Goal: Communication & Community: Answer question/provide support

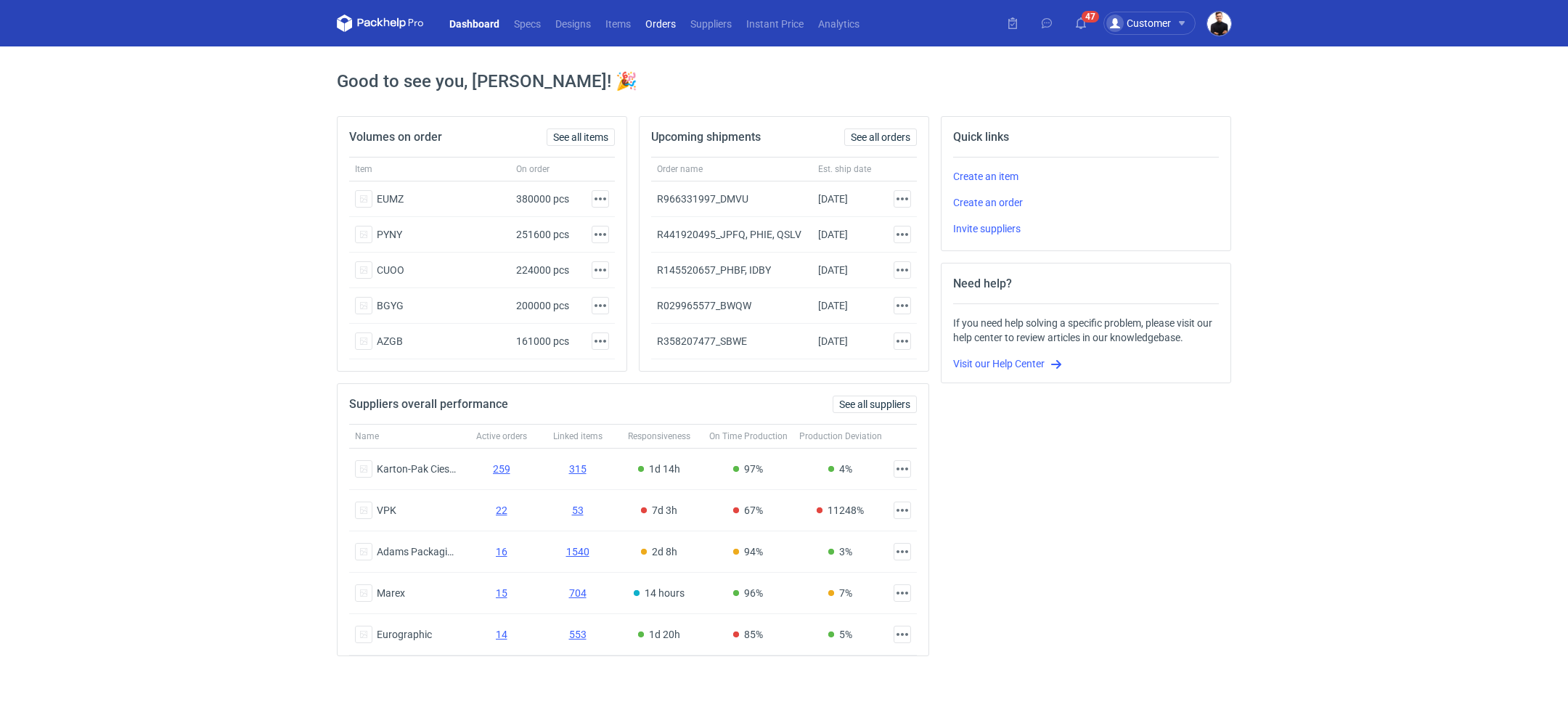
click at [652, 18] on link "Orders" at bounding box center [660, 22] width 45 height 17
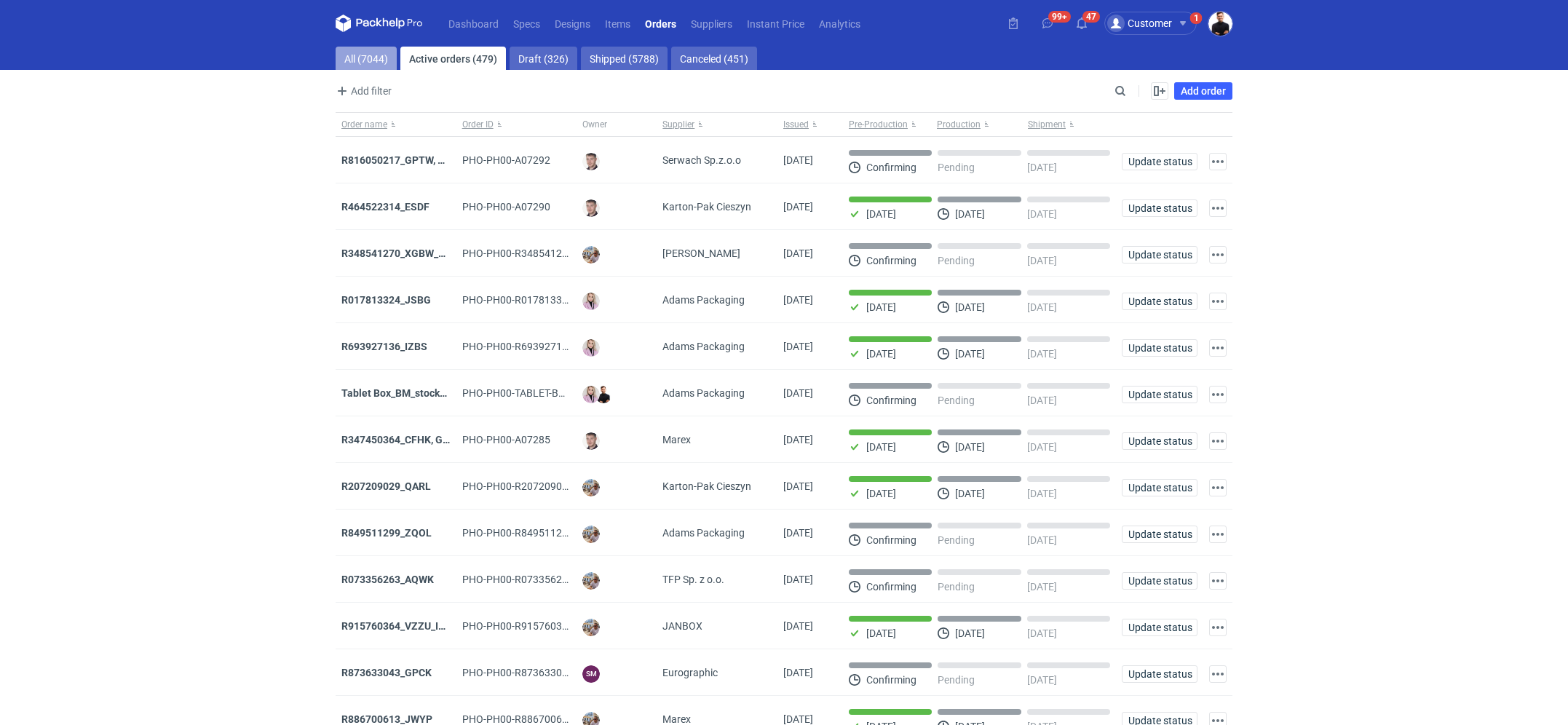
click at [379, 58] on link "All (7044)" at bounding box center [367, 58] width 61 height 23
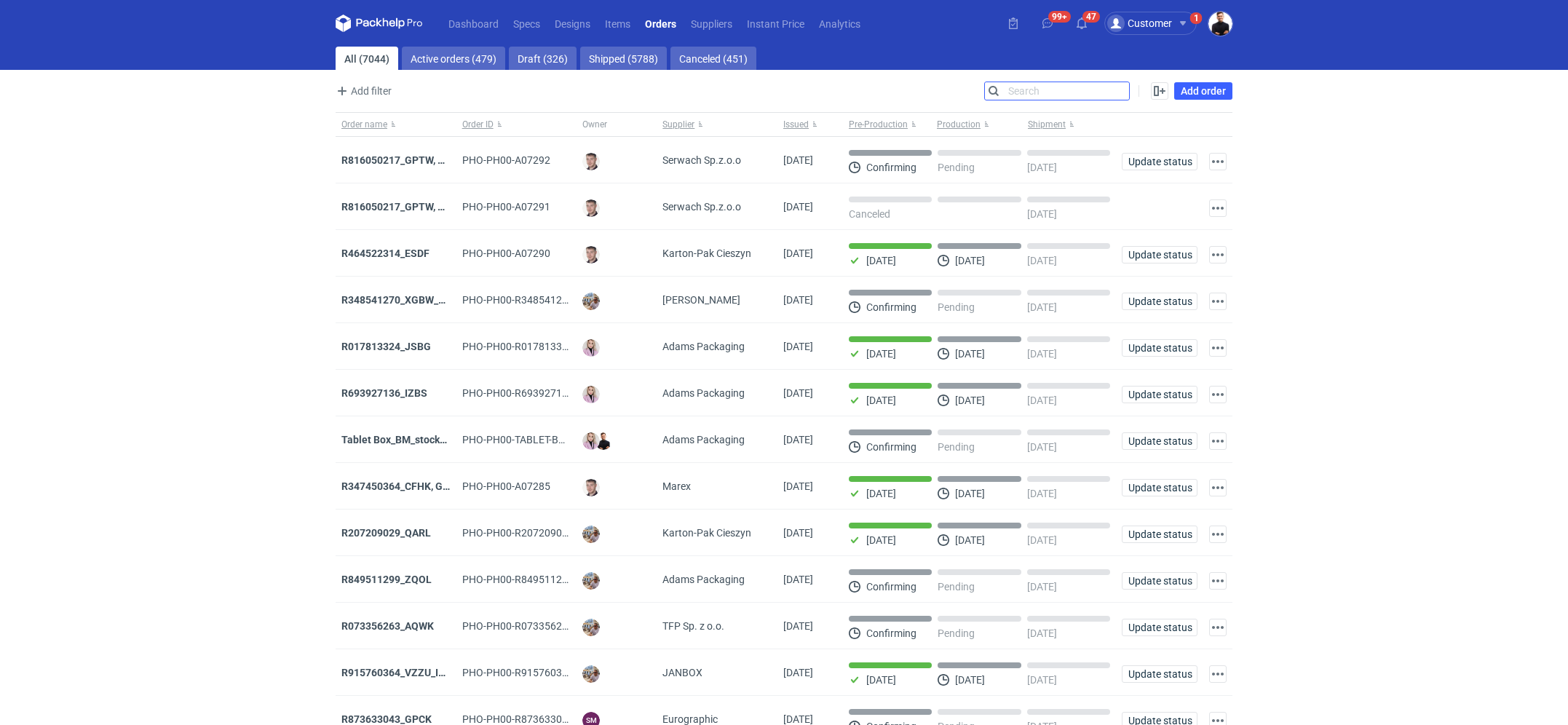
click at [1121, 93] on input "Search" at bounding box center [1057, 91] width 144 height 17
paste input "R653847884"
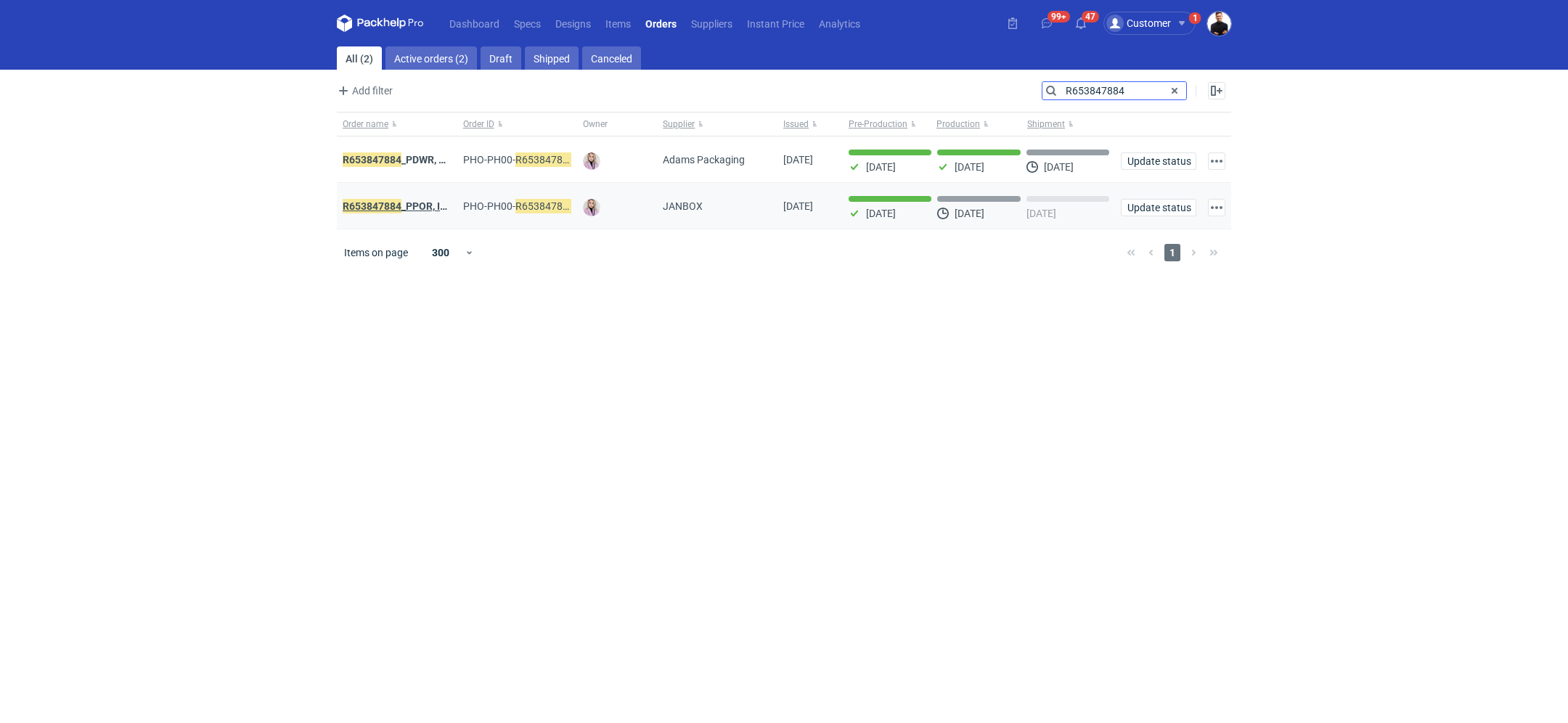
type input "R653847884"
click at [404, 206] on strong "R653847884 _PPOR, IDRT, RRRT" at bounding box center [415, 206] width 146 height 16
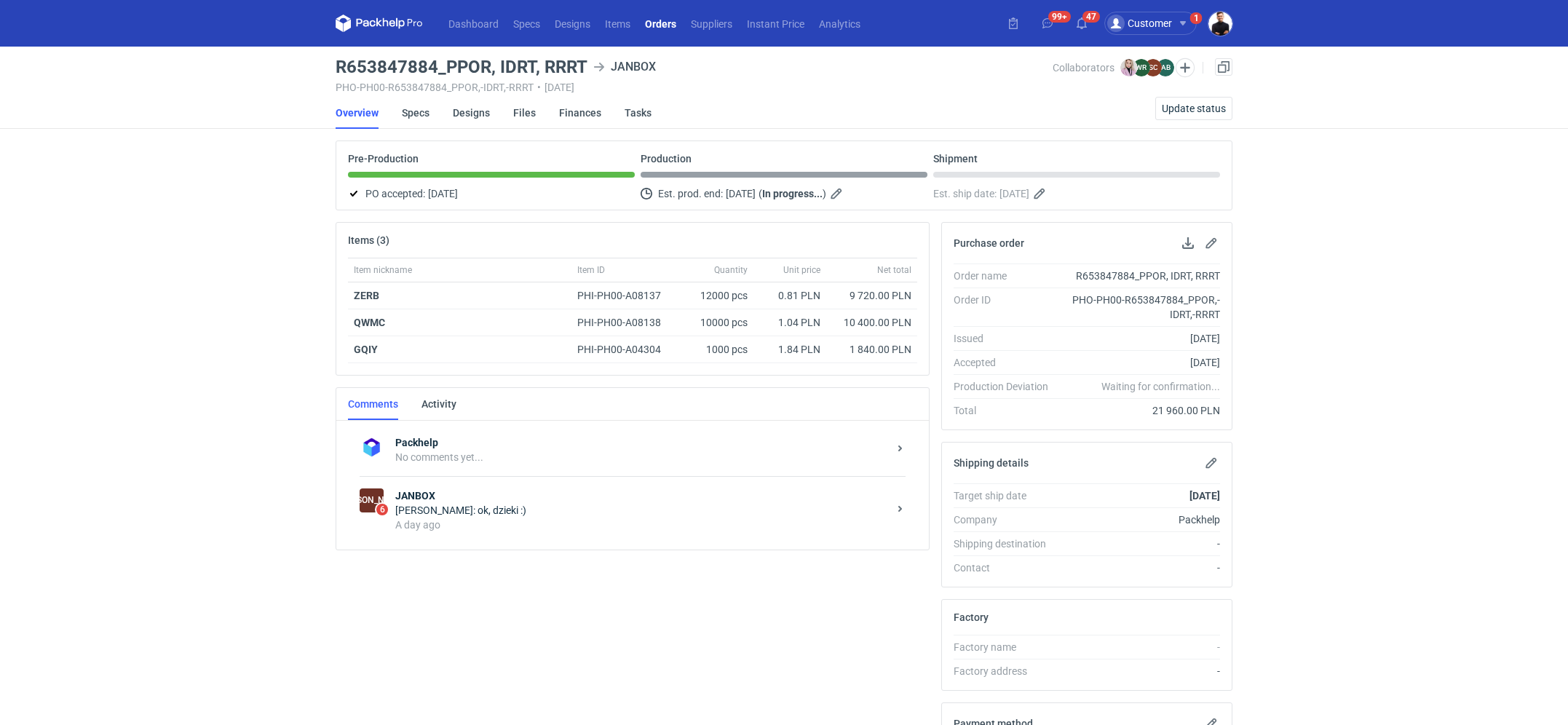
click at [483, 497] on strong "JANBOX" at bounding box center [642, 496] width 493 height 14
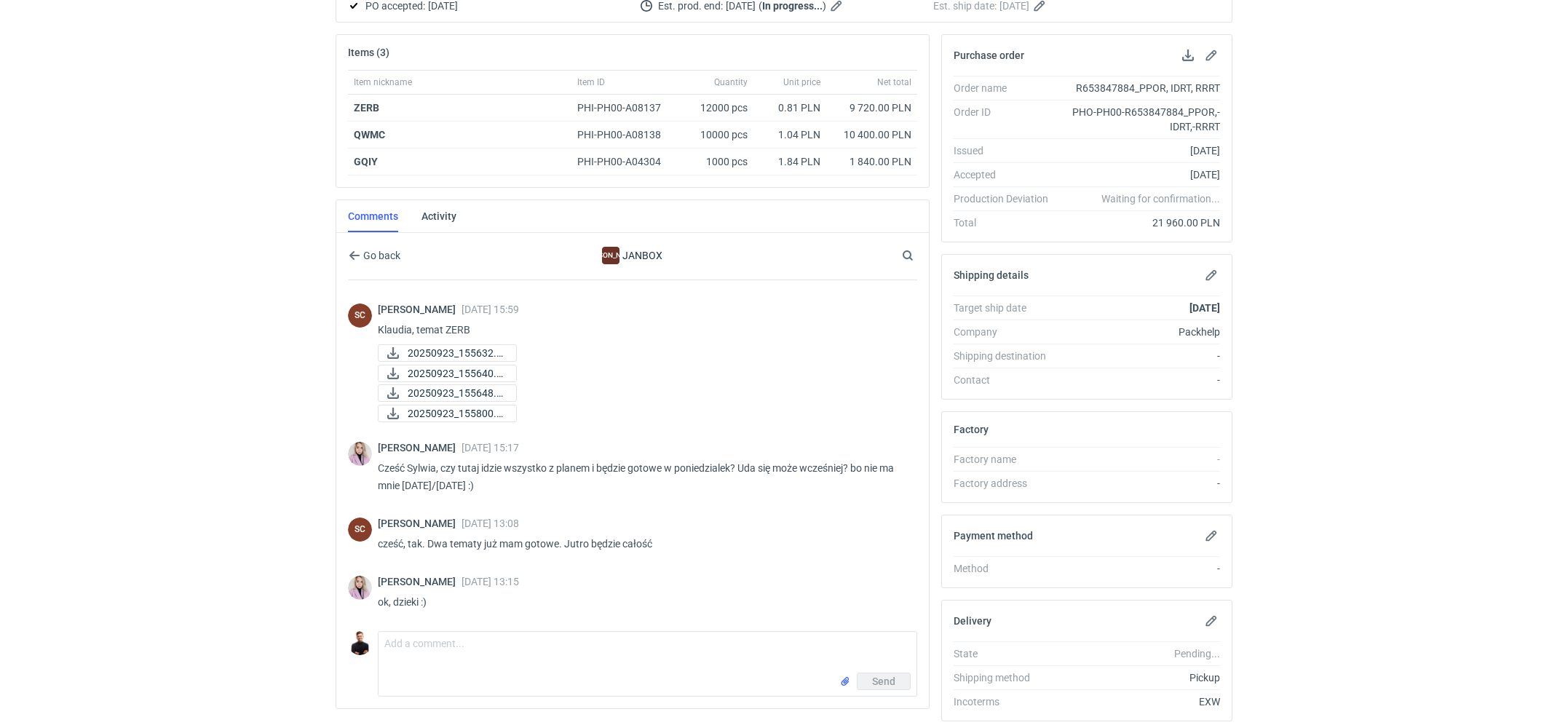
scroll to position [236, 0]
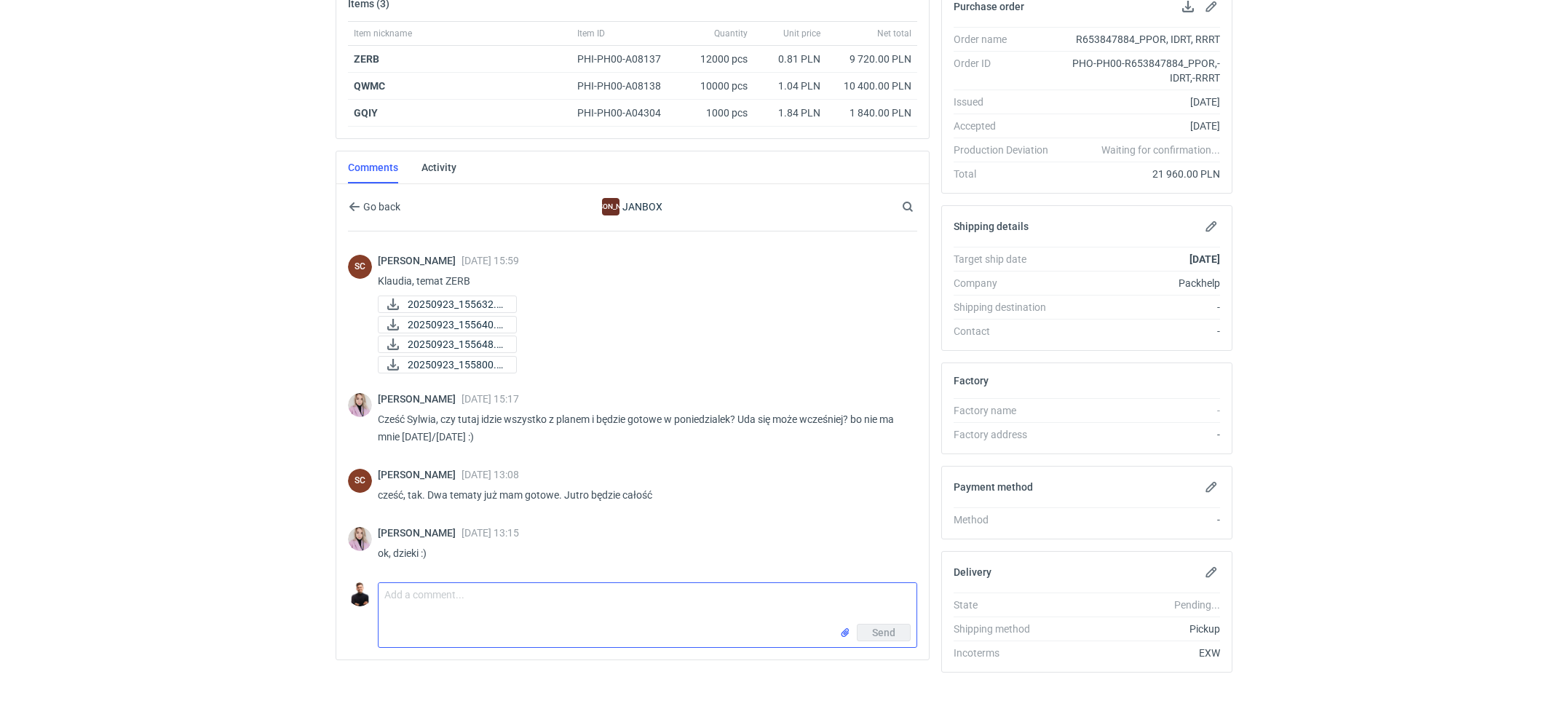
click at [491, 583] on textarea "Comment message" at bounding box center [647, 603] width 538 height 40
type textarea "Cześć Sylwia, będziesz dziś nam to zgłaszać?"
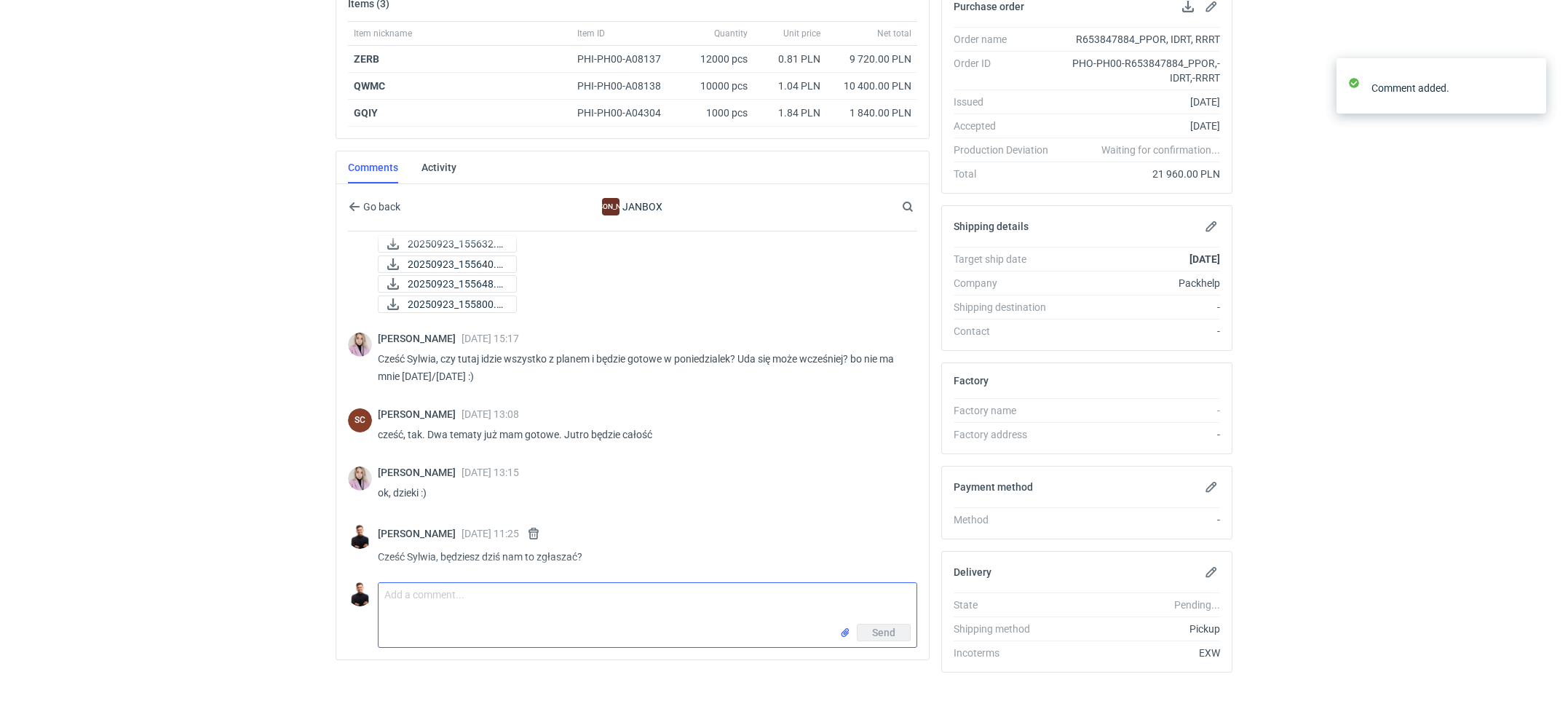
scroll to position [286, 0]
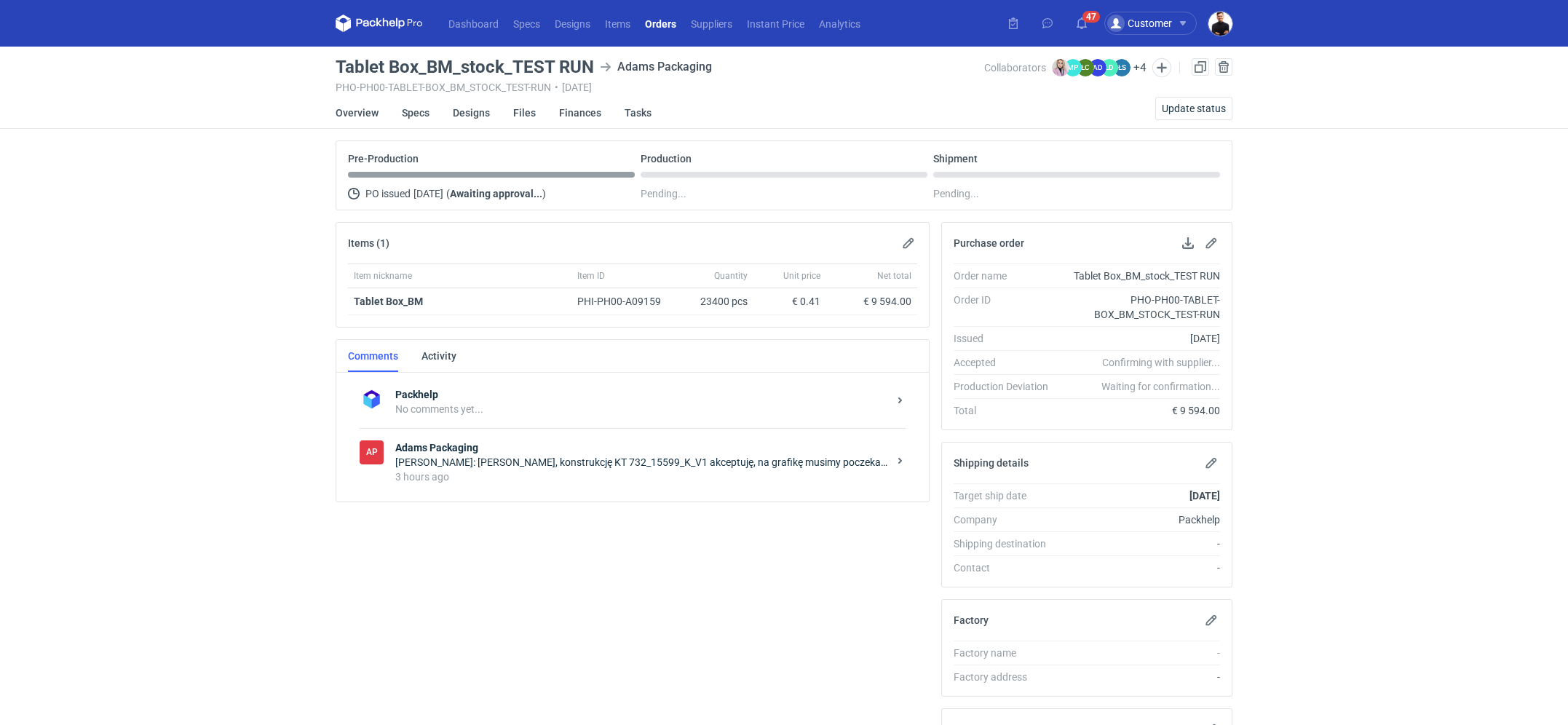
click at [600, 459] on div "[PERSON_NAME]: [PERSON_NAME], konstrukcję KT 732_15599_K_V1 akceptuję, na grafi…" at bounding box center [642, 462] width 493 height 14
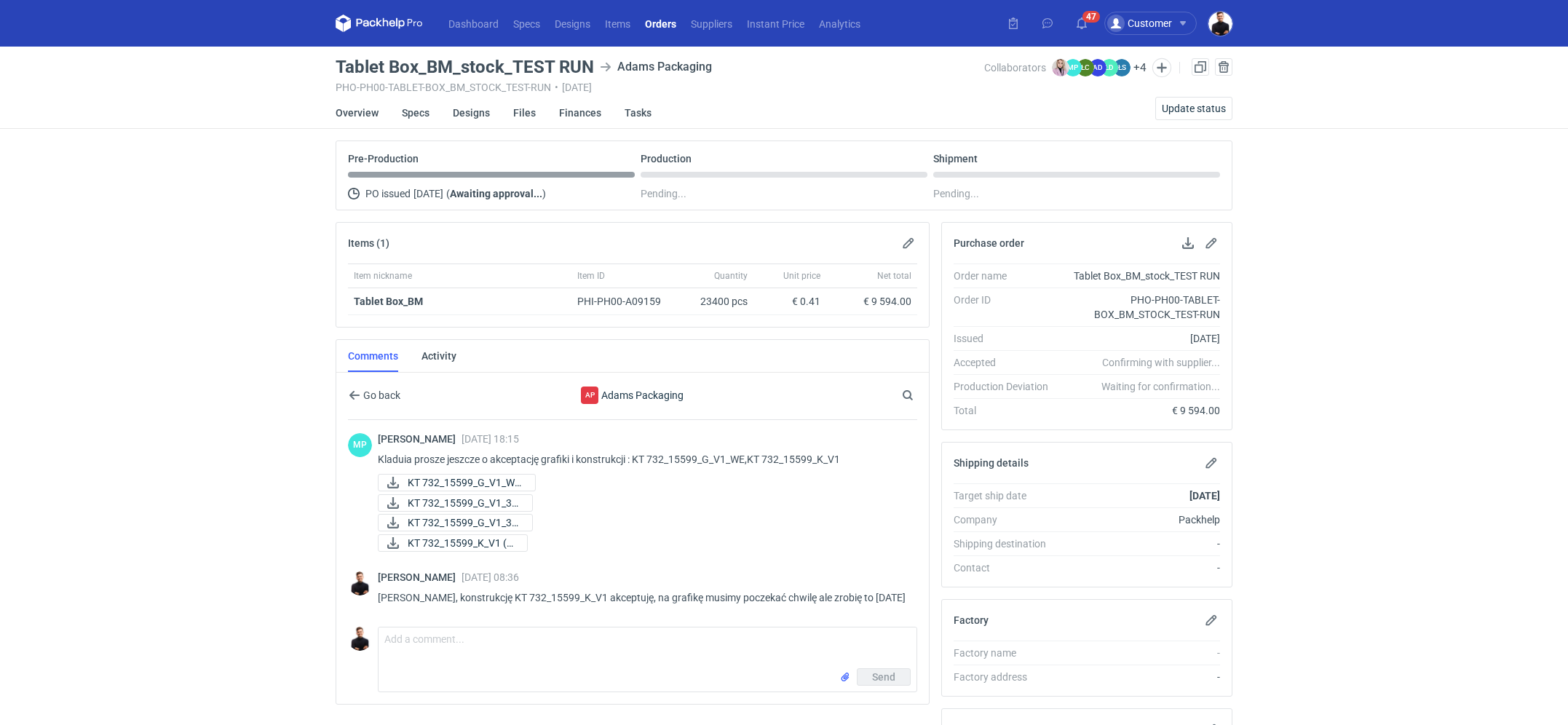
scroll to position [132, 0]
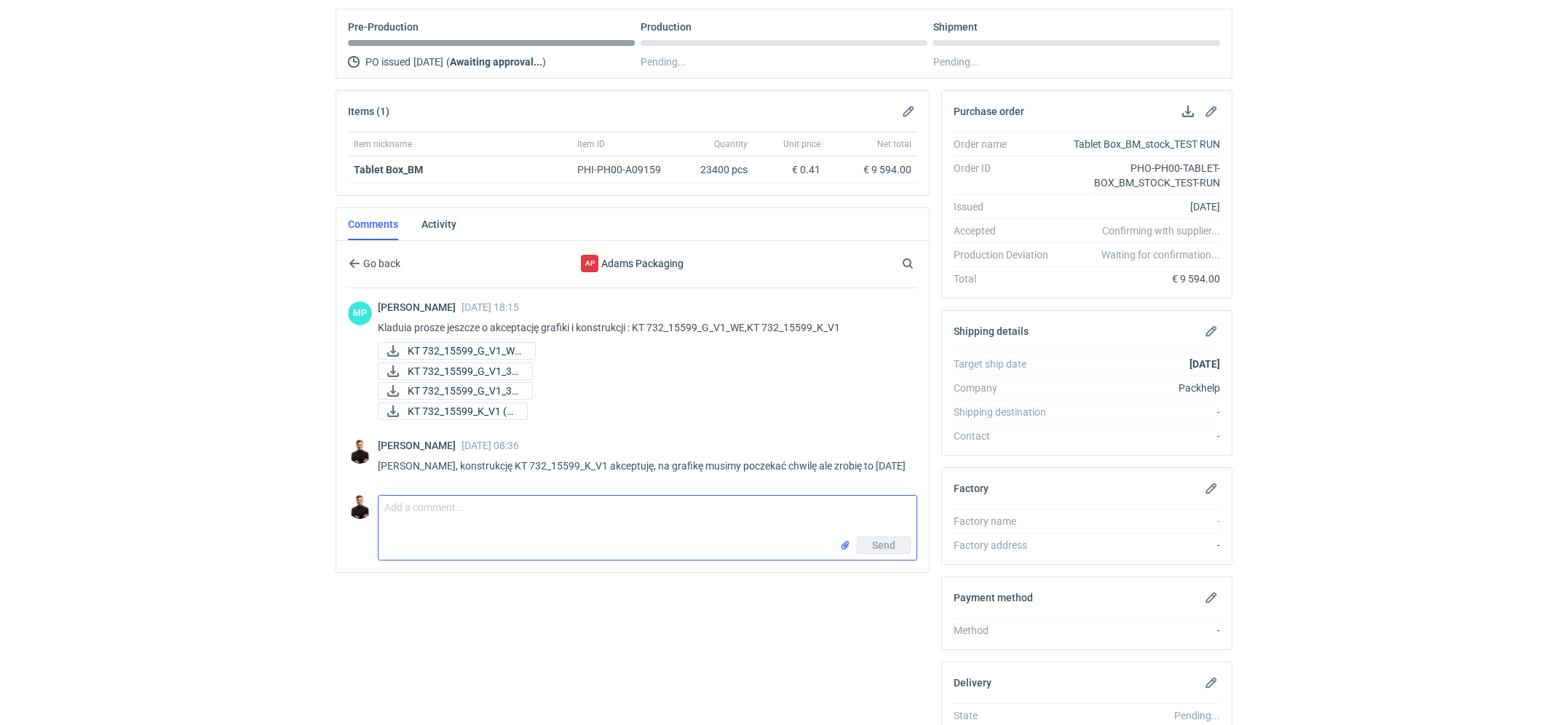
click at [497, 521] on textarea "Comment message" at bounding box center [647, 516] width 538 height 40
type textarea "M"
drag, startPoint x: 636, startPoint y: 323, endPoint x: 749, endPoint y: 323, distance: 113.0
click at [749, 323] on p "Kladuia prosze jeszcze o akceptację grafiki i konstrukcji : KT 732_15599_G_V1_W…" at bounding box center [642, 327] width 527 height 17
copy p "KT 732_15599_G_V1_WE"
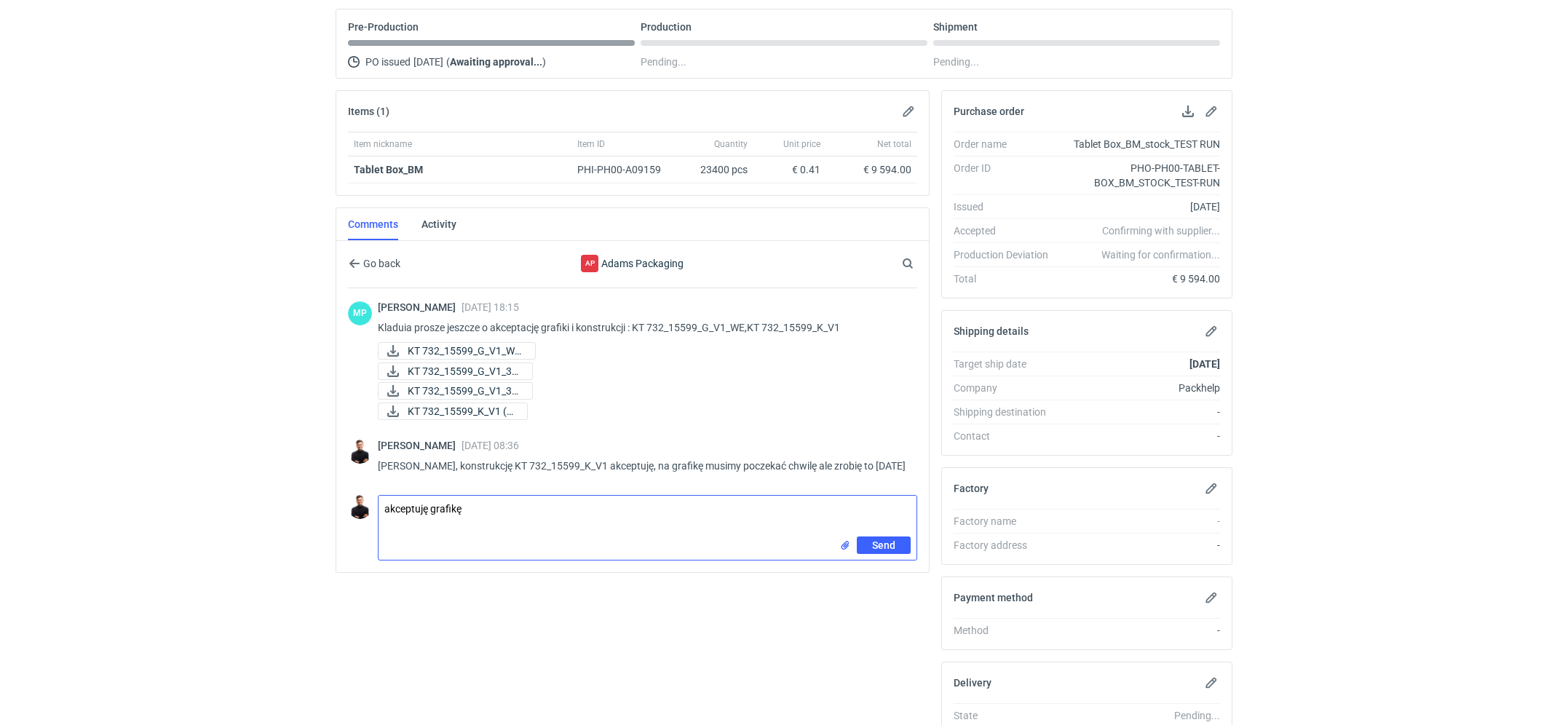
click at [576, 514] on textarea "akceptuję grafikę" at bounding box center [647, 516] width 538 height 40
paste textarea "KT 732_15599_G_V1_WE"
click at [382, 500] on textarea "akceptuję grafikę KT 732_15599_G_V1_WE" at bounding box center [647, 516] width 538 height 40
type textarea "Martyna, akceptuję grafikę KT 732_15599_G_V1_WE"
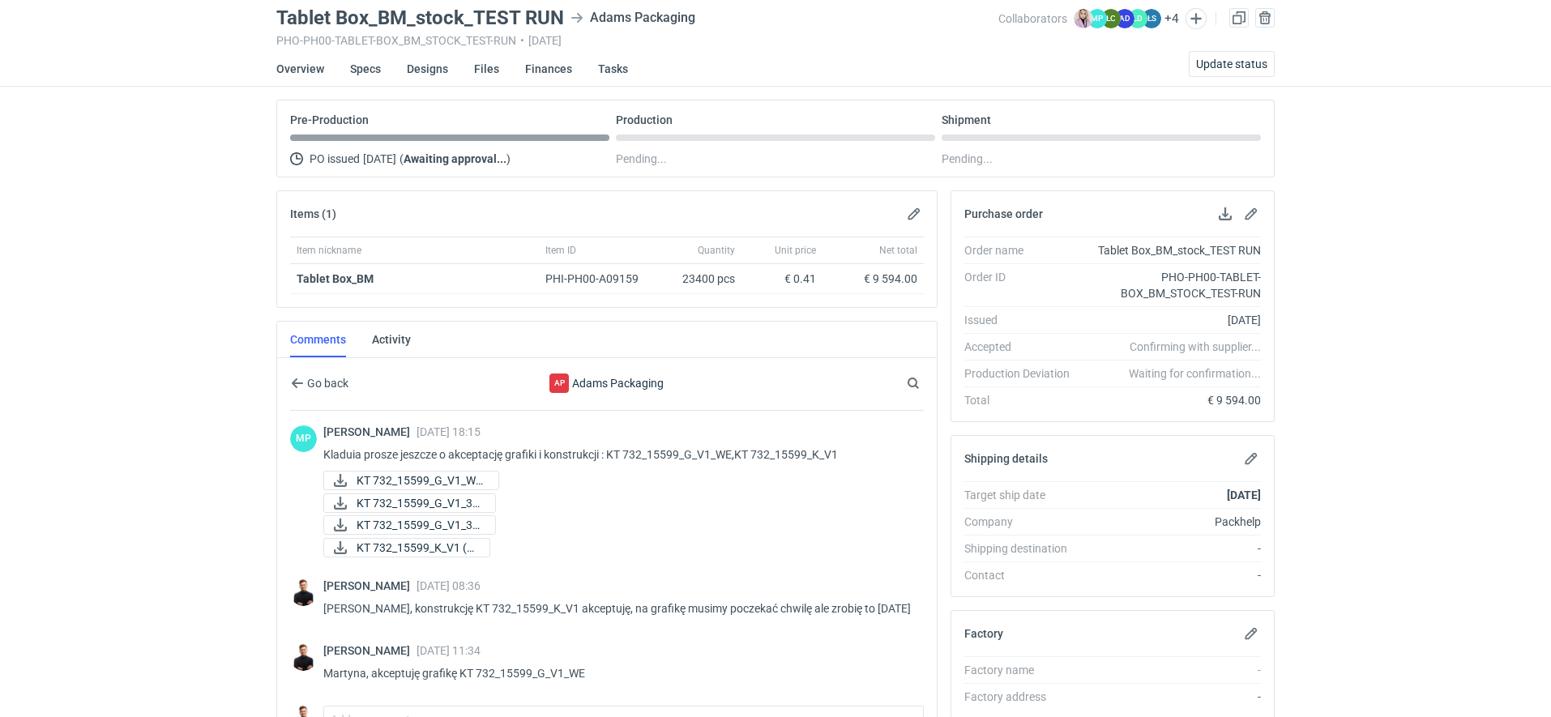
scroll to position [56, 0]
